Goal: Check status: Check status

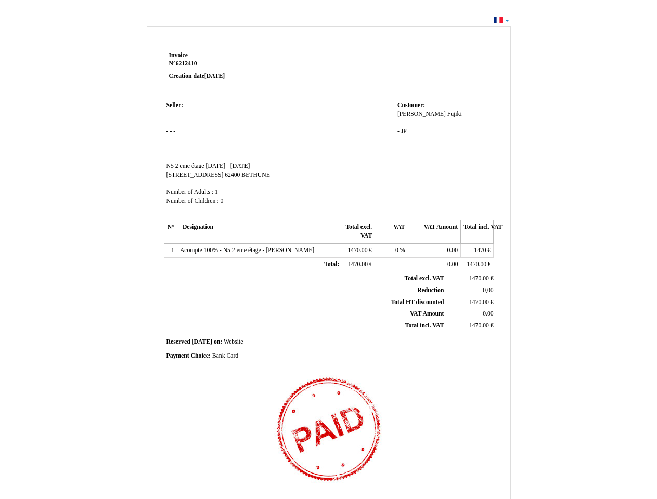
click at [178, 55] on span "Invoice" at bounding box center [178, 55] width 19 height 7
click at [188, 63] on span "6212410" at bounding box center [186, 63] width 21 height 7
click at [175, 105] on span "Seller:" at bounding box center [174, 105] width 17 height 7
click at [186, 166] on span "N5 2 eme étage" at bounding box center [185, 166] width 38 height 7
click at [250, 166] on span "[DATE] - [DATE]" at bounding box center [227, 166] width 44 height 7
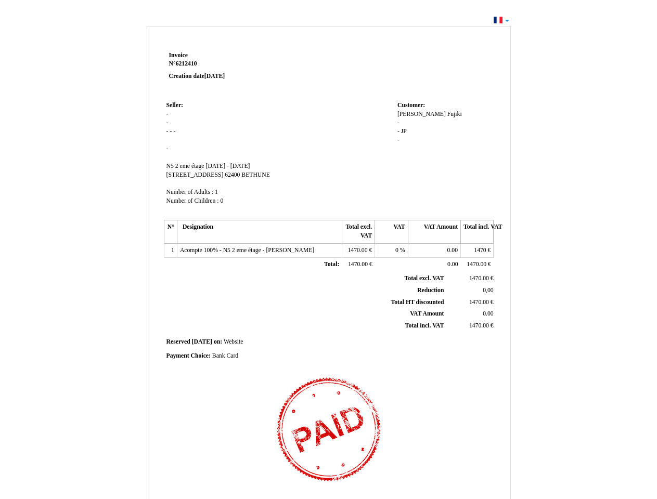
click at [187, 175] on span "[STREET_ADDRESS]" at bounding box center [194, 175] width 57 height 7
click at [225, 175] on span "62400" at bounding box center [232, 175] width 15 height 7
click at [241, 175] on span "BETHUNE" at bounding box center [255, 175] width 29 height 7
click at [191, 192] on span "Number of Adults :" at bounding box center [189, 192] width 47 height 7
click at [193, 201] on span "Number of Children :" at bounding box center [192, 201] width 53 height 7
